Goal: Book appointment/travel/reservation

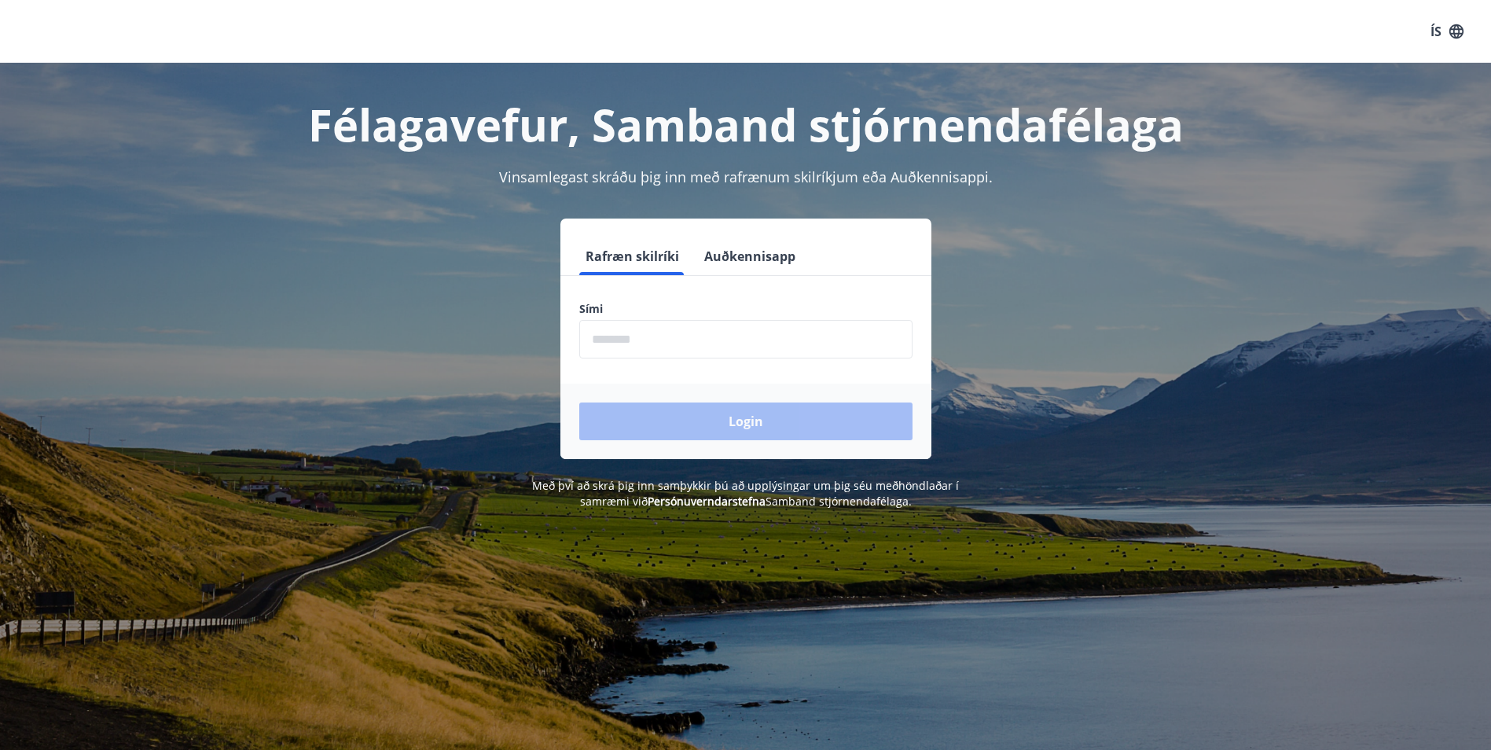
click at [687, 333] on input "phone" at bounding box center [745, 339] width 333 height 39
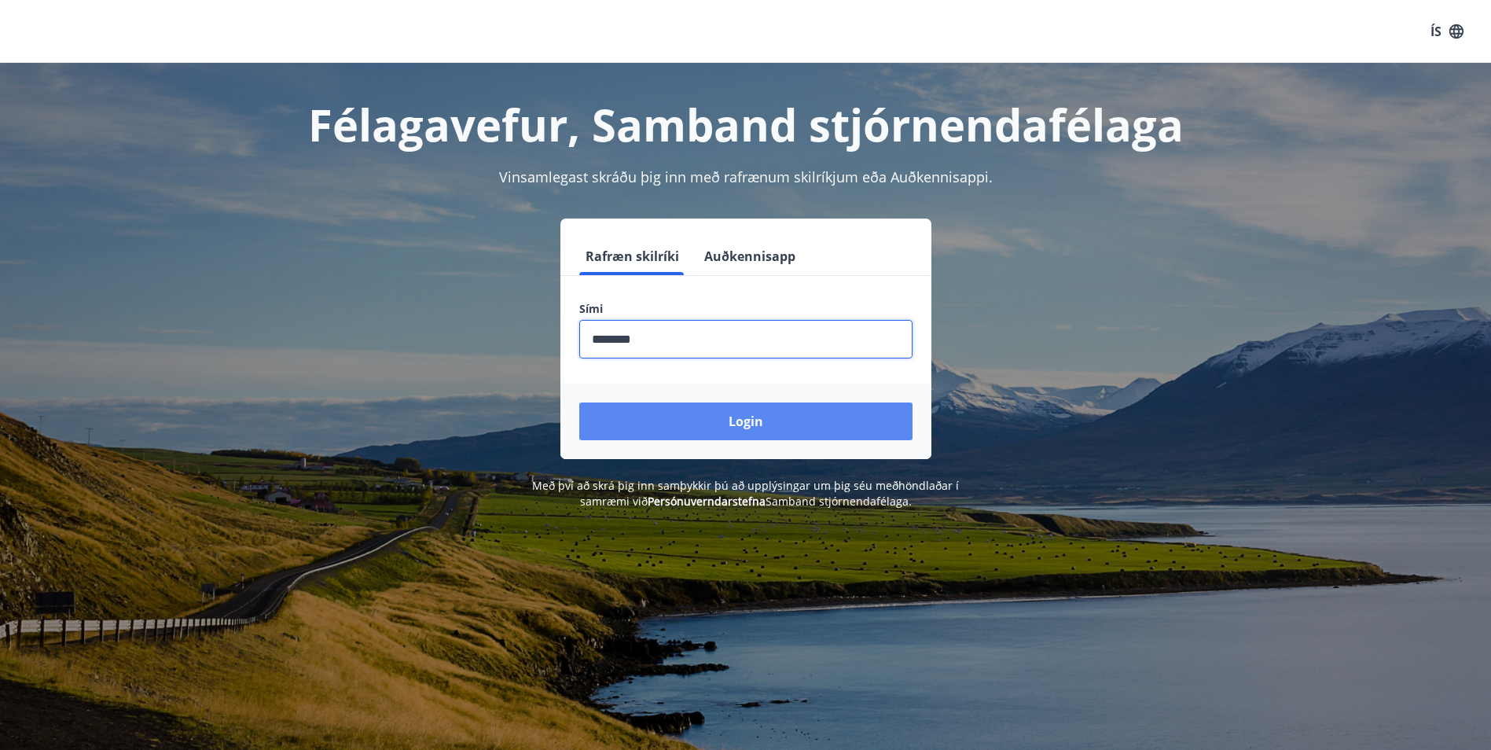
type input "********"
click at [714, 403] on button "Login" at bounding box center [745, 421] width 333 height 38
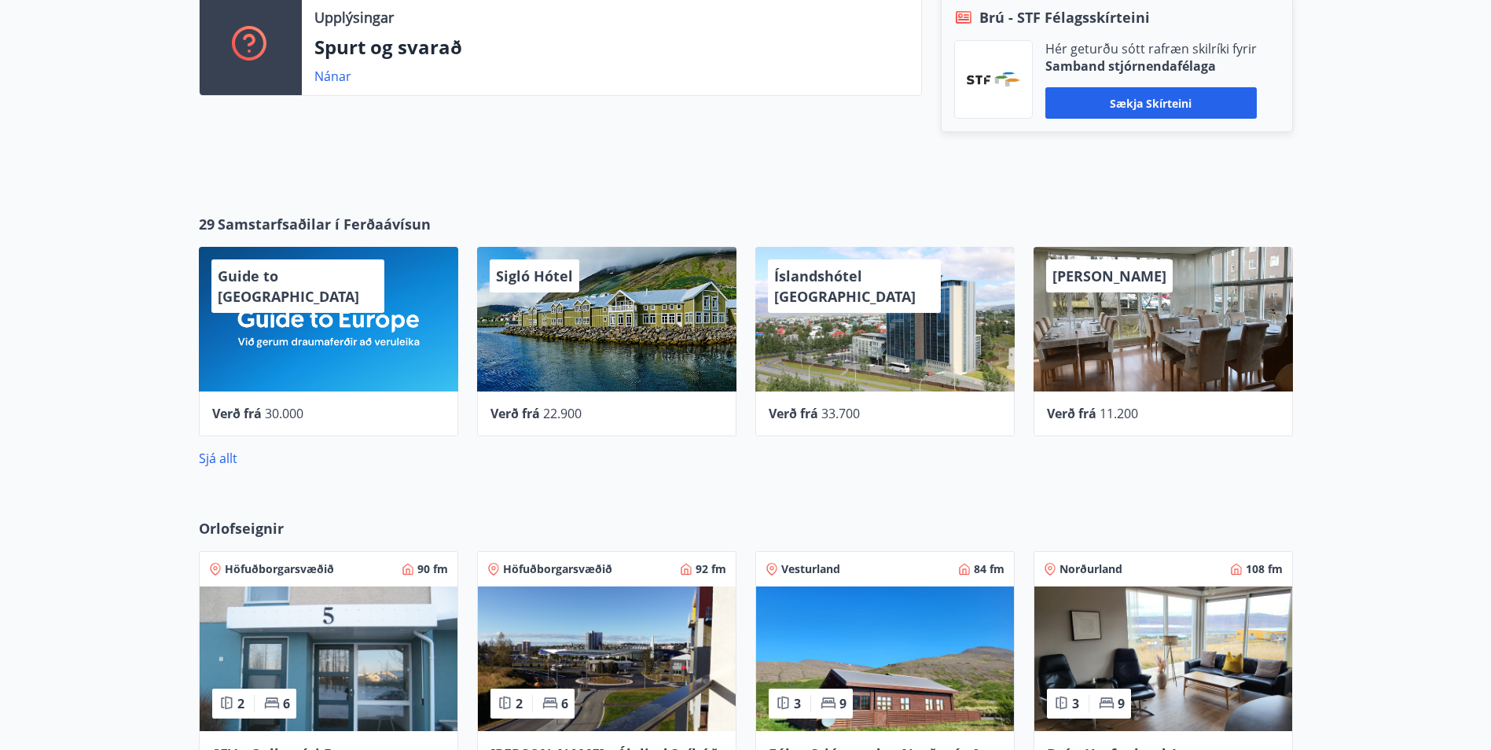
scroll to position [629, 0]
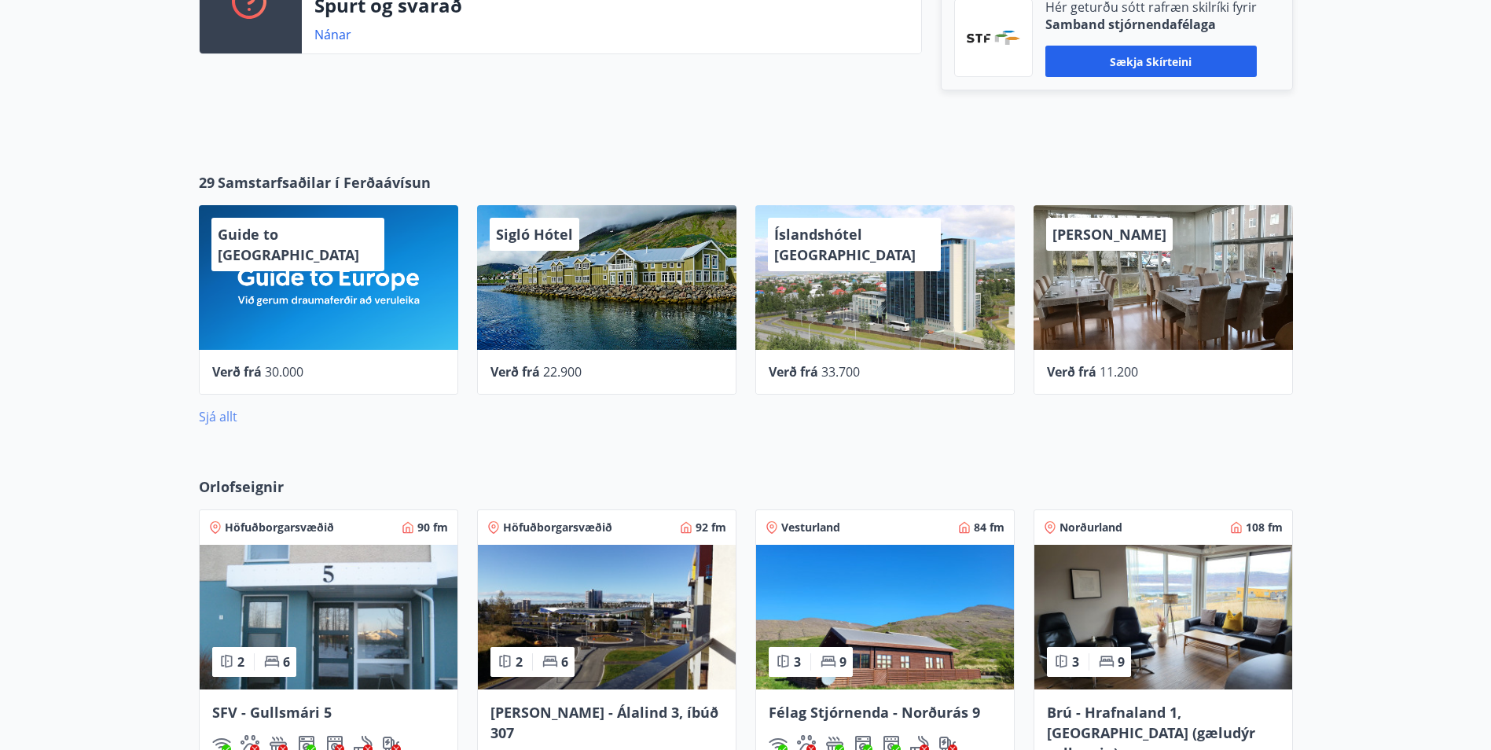
click at [222, 413] on link "Sjá allt" at bounding box center [218, 416] width 39 height 17
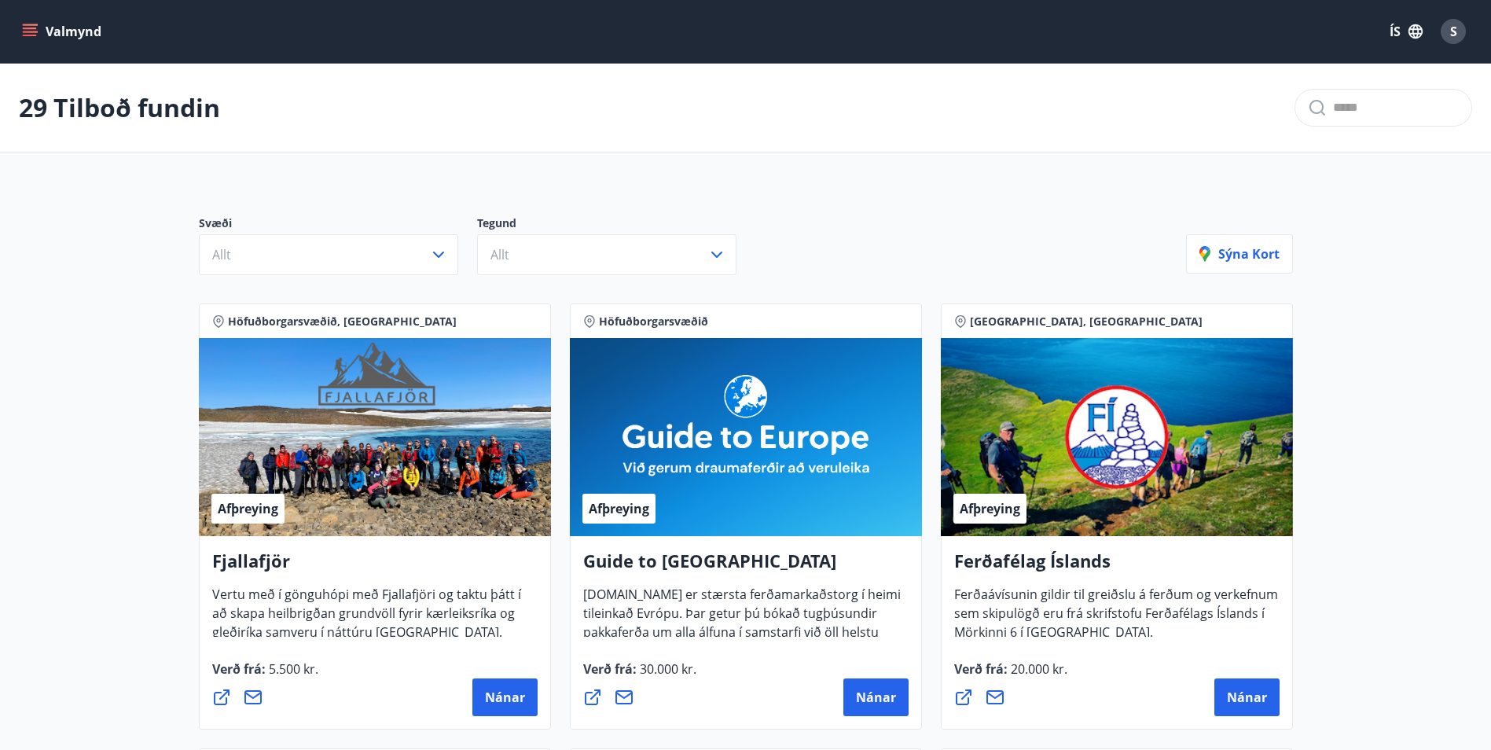
click at [98, 20] on button "Valmynd" at bounding box center [63, 31] width 89 height 28
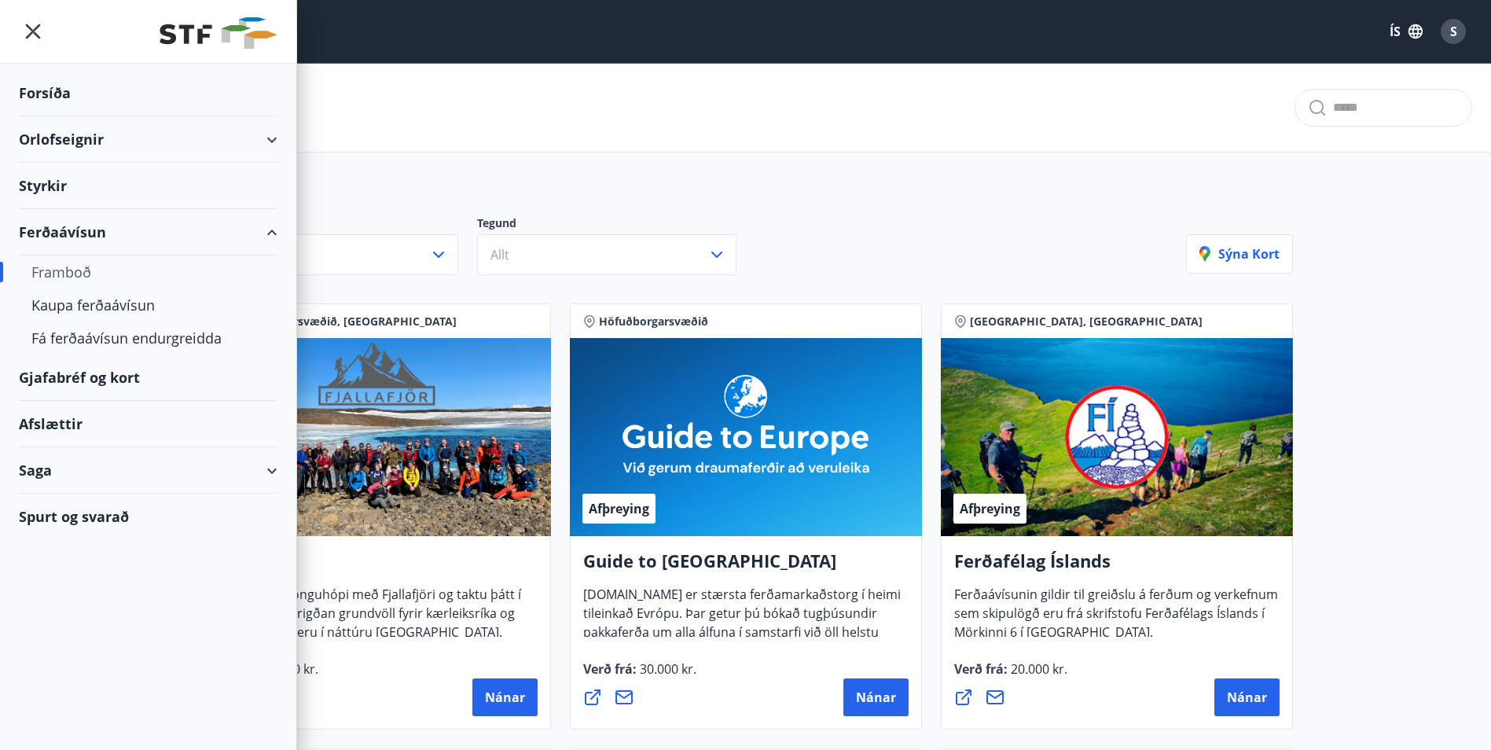
click at [61, 138] on div "Orlofseignir" at bounding box center [148, 139] width 259 height 46
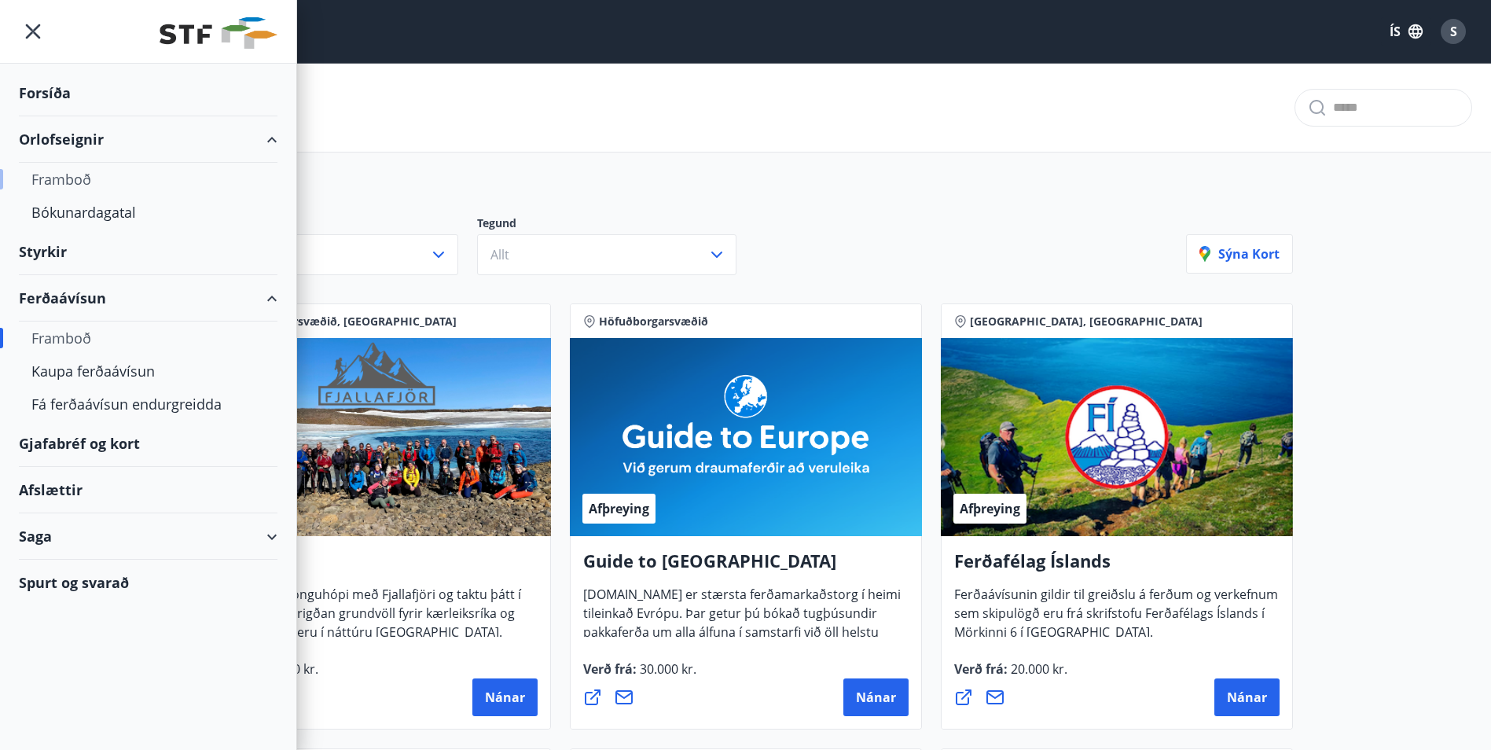
click at [61, 178] on div "Framboð" at bounding box center [147, 179] width 233 height 33
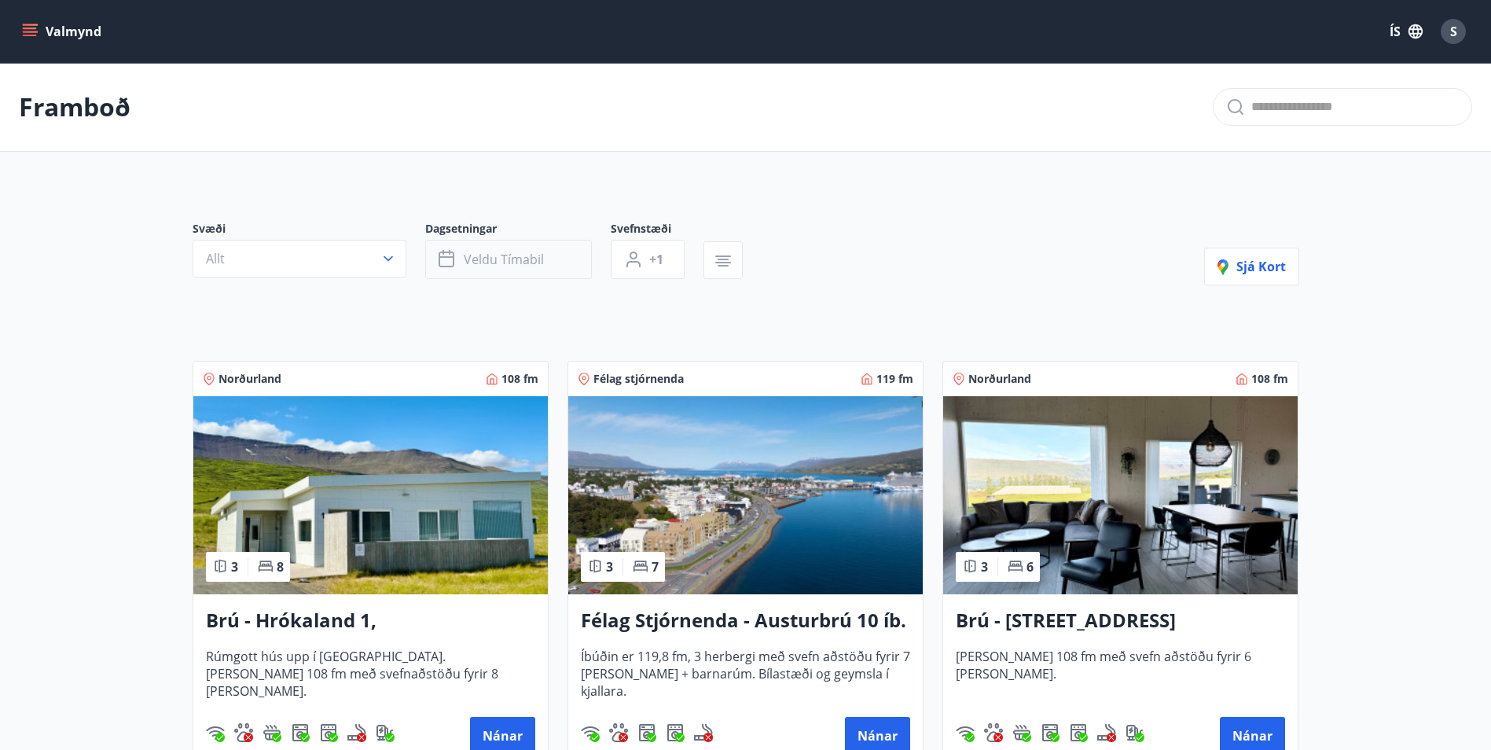
click at [489, 259] on span "Veldu tímabil" at bounding box center [504, 259] width 80 height 17
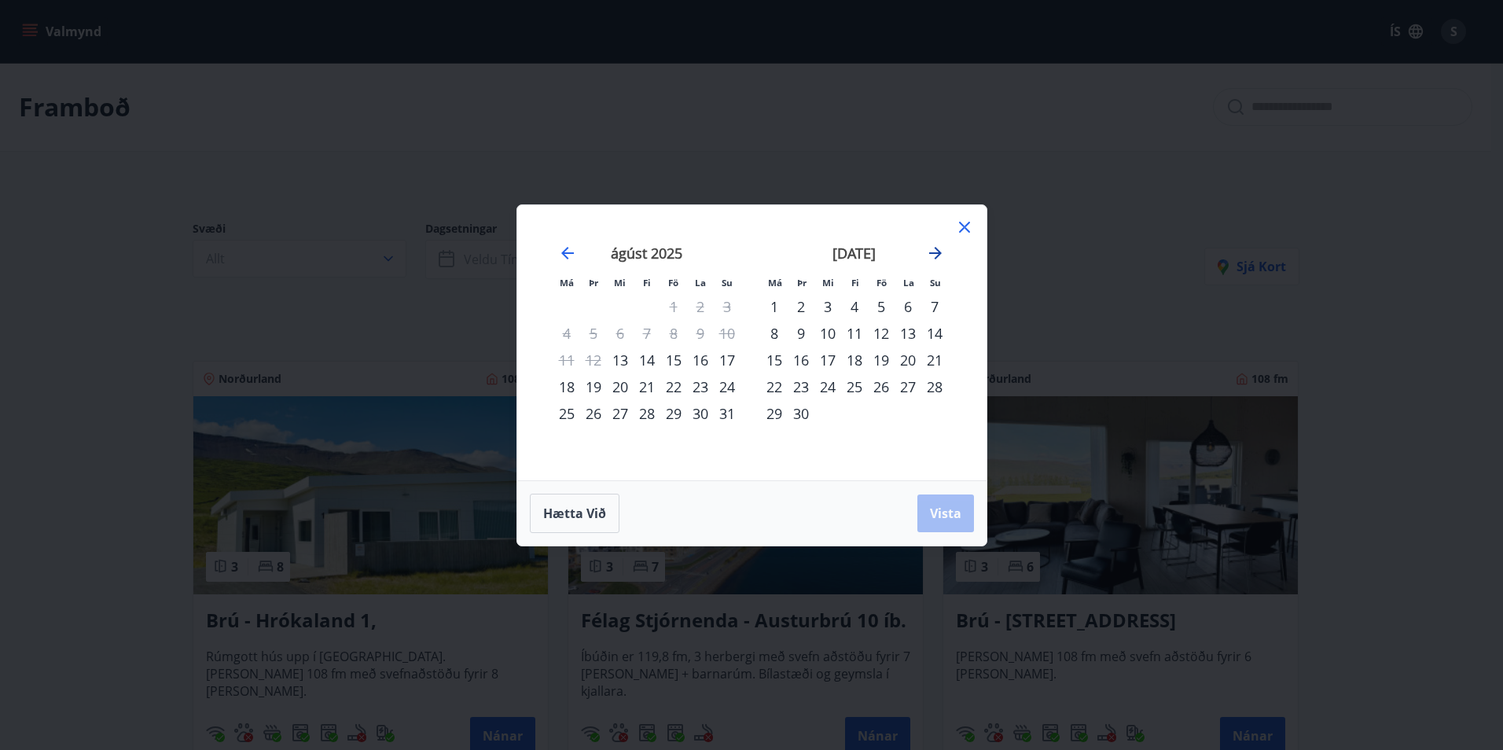
click at [934, 252] on icon "Move forward to switch to the next month." at bounding box center [935, 253] width 19 height 19
click at [854, 357] on div "16" at bounding box center [854, 360] width 27 height 27
click at [877, 407] on div "31" at bounding box center [881, 413] width 27 height 27
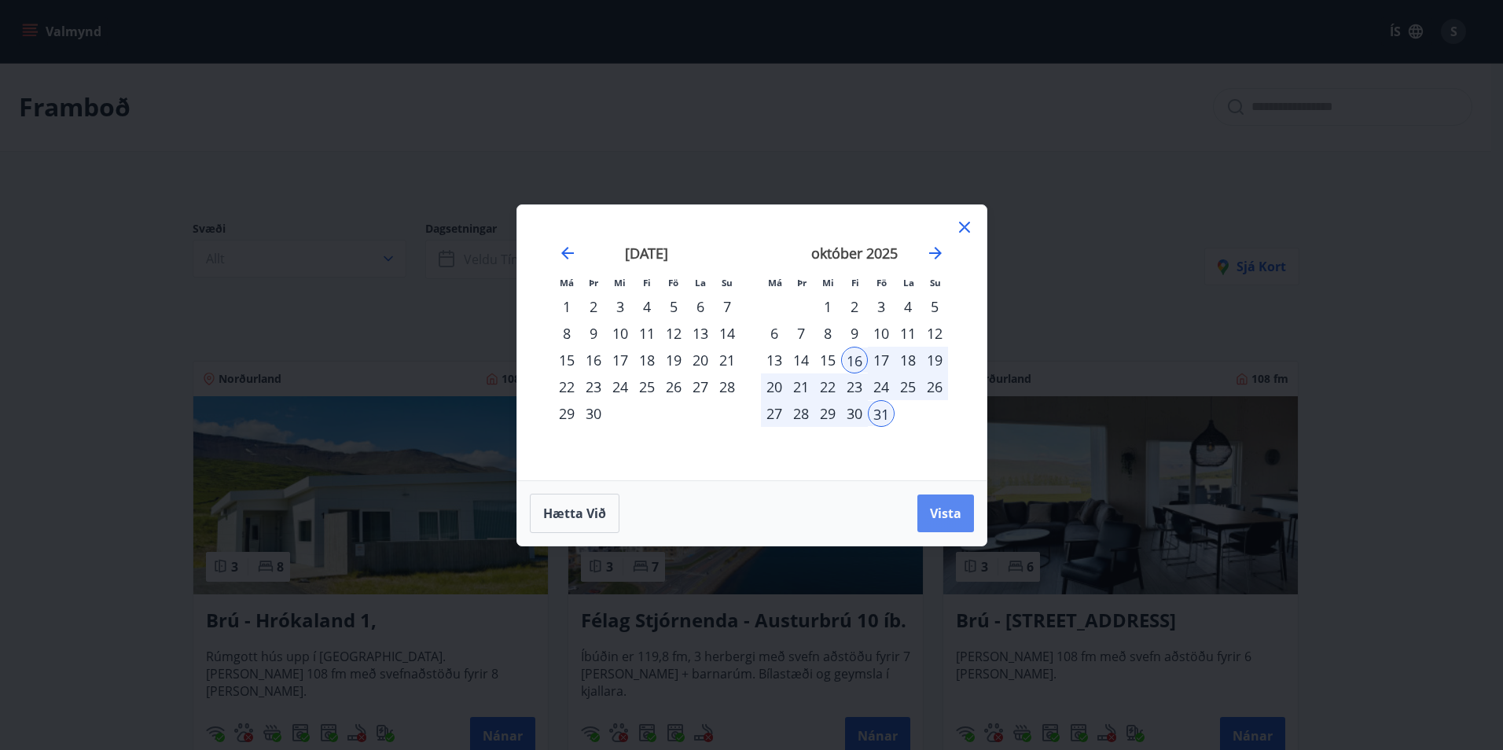
click at [950, 510] on span "Vista" at bounding box center [945, 513] width 31 height 17
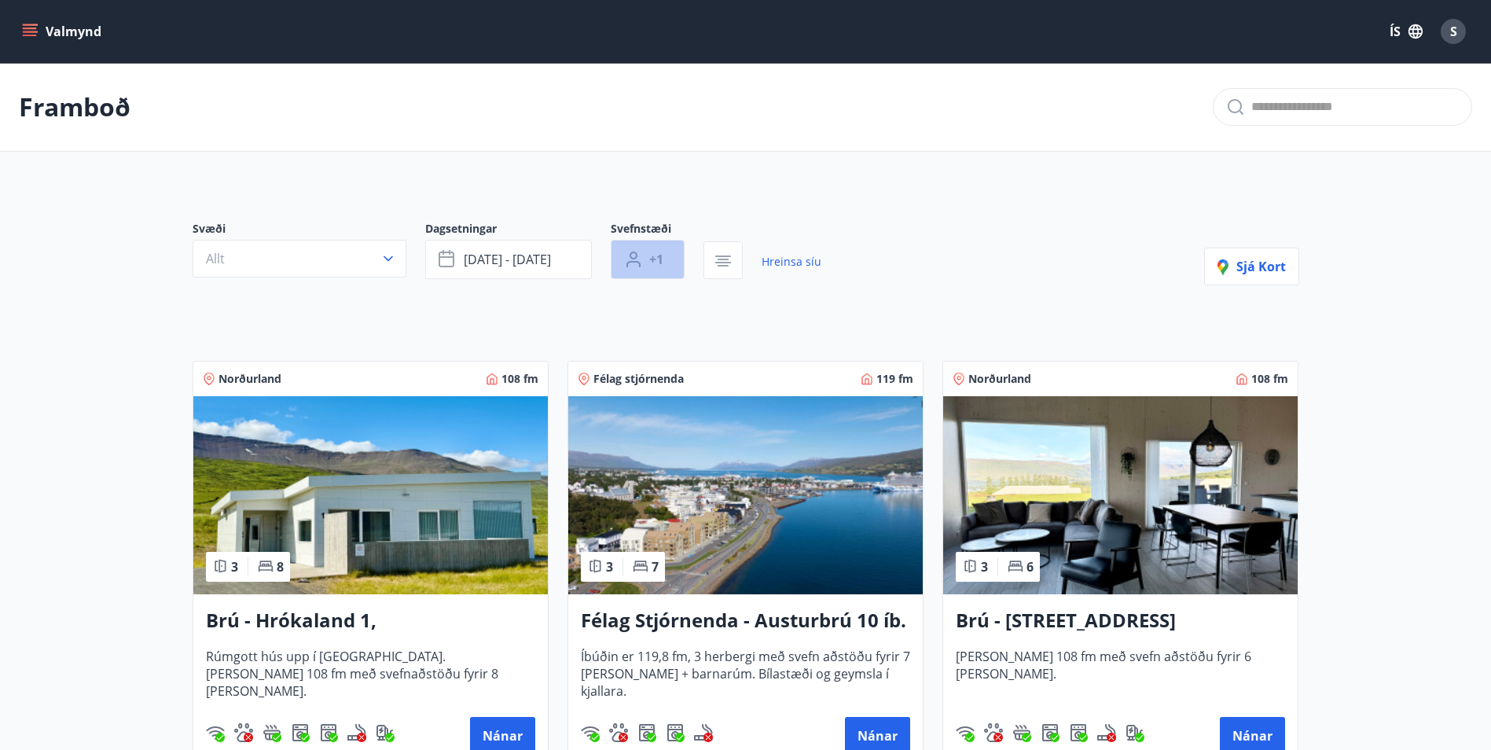
click at [616, 263] on button "+1" at bounding box center [648, 259] width 74 height 39
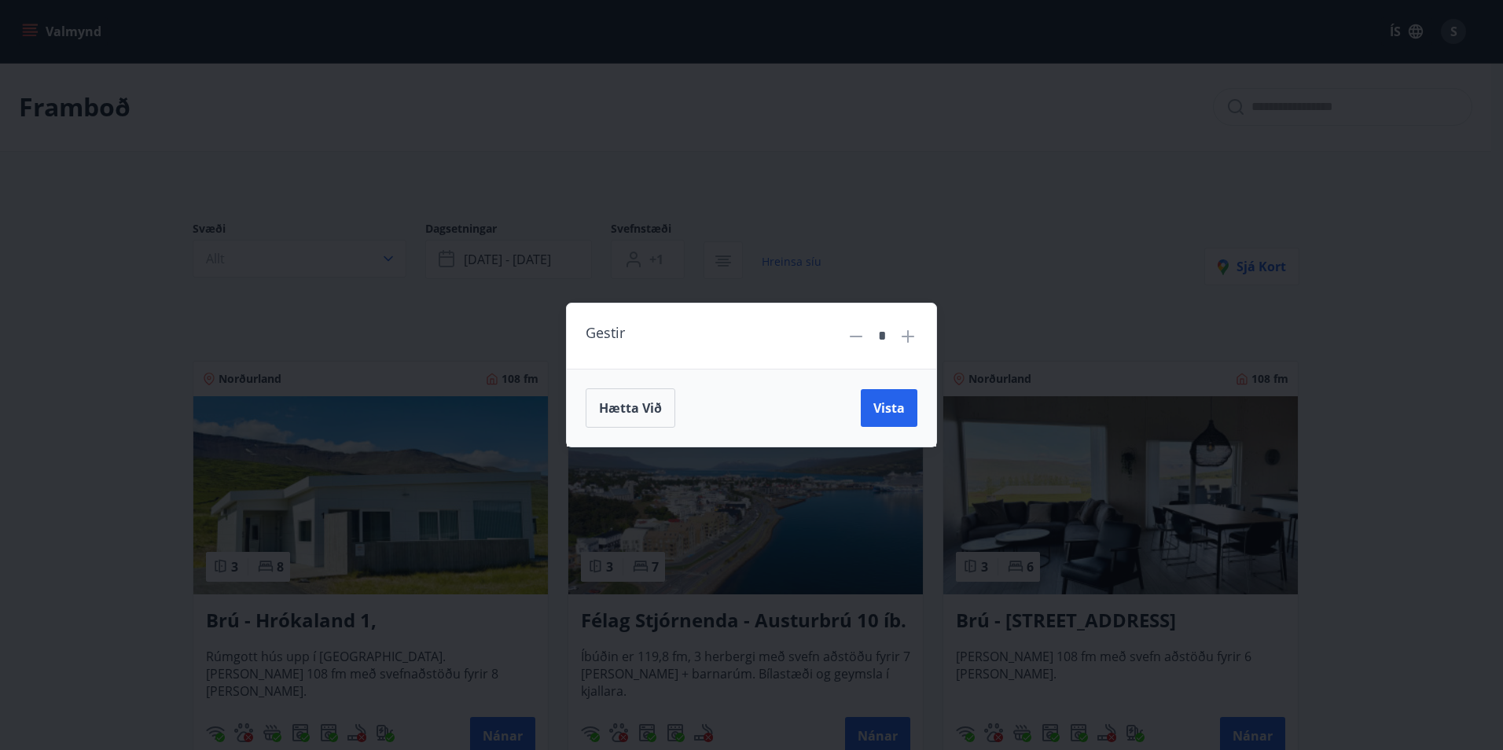
click at [908, 340] on icon at bounding box center [908, 336] width 13 height 13
type input "*"
click at [893, 398] on button "Vista" at bounding box center [889, 408] width 57 height 38
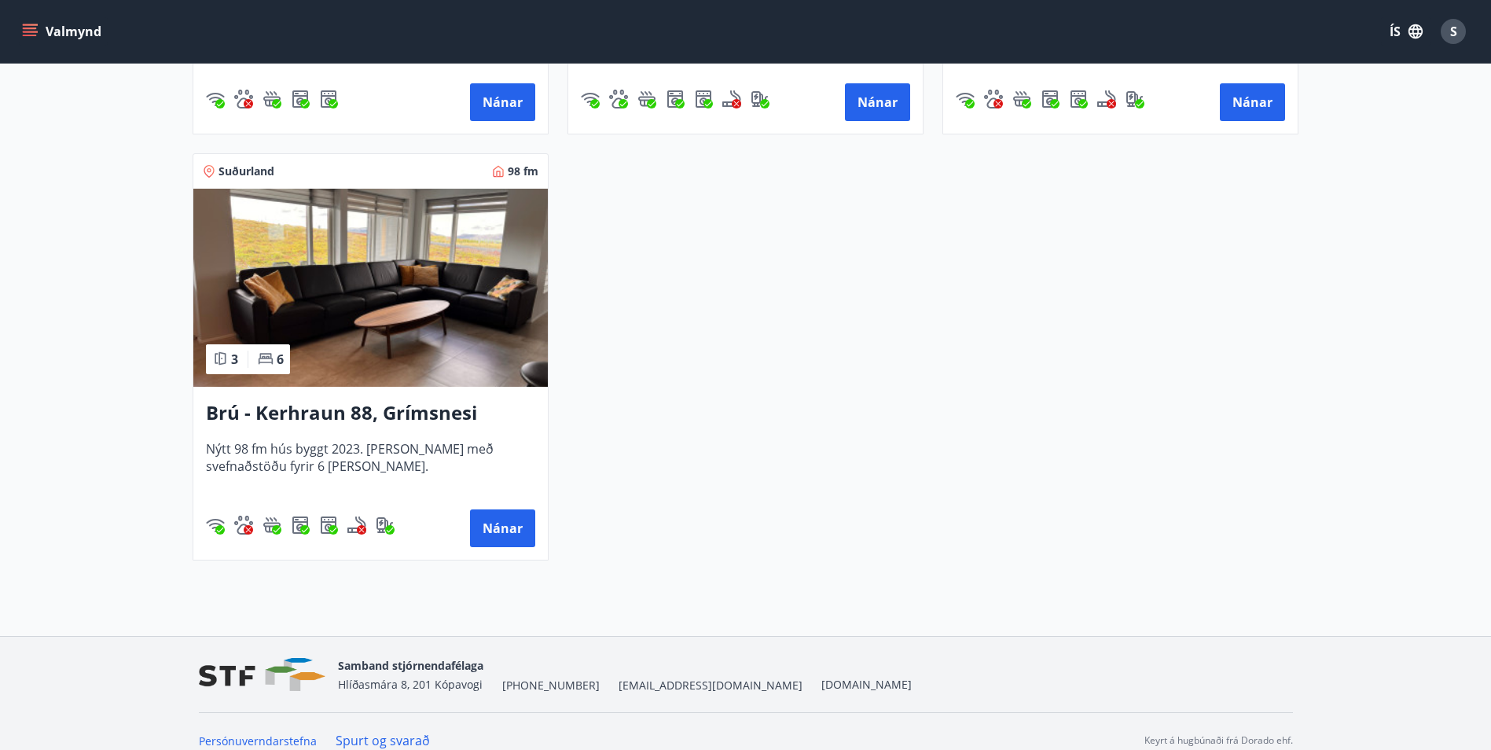
scroll to position [3634, 0]
